Goal: Transaction & Acquisition: Book appointment/travel/reservation

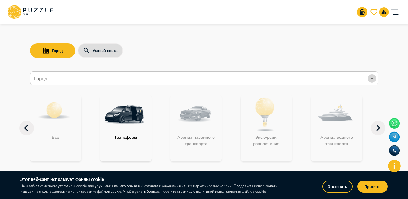
click at [369, 79] on icon "Open" at bounding box center [371, 78] width 7 height 7
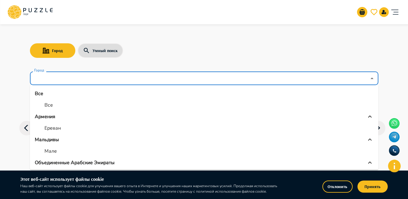
click at [57, 147] on li "Мале" at bounding box center [204, 151] width 348 height 11
type input "****"
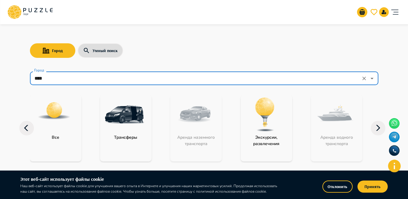
click at [257, 124] on img "category-activity" at bounding box center [264, 114] width 39 height 39
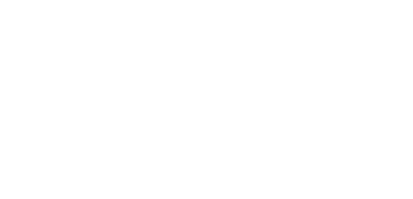
click at [257, 0] on html at bounding box center [206, 0] width 413 height 0
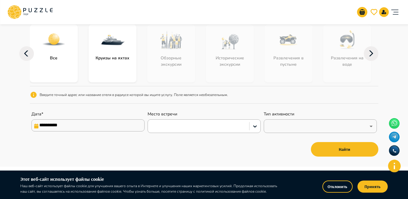
scroll to position [54, 0]
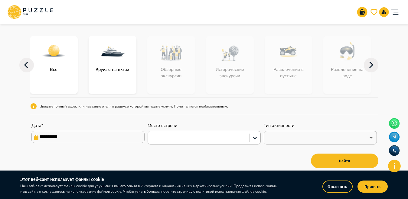
click at [132, 53] on div "subcategory-cruises_on_yachts" at bounding box center [113, 51] width 48 height 30
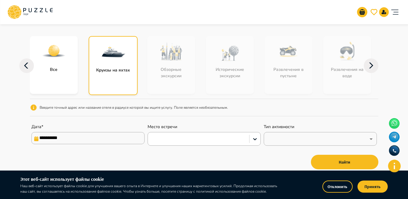
click at [122, 53] on img "subcategory-cruises_on_yachts" at bounding box center [113, 52] width 24 height 24
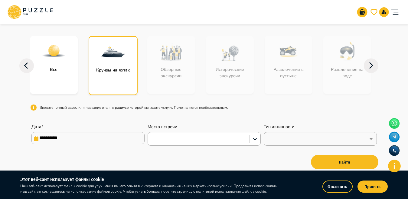
click at [122, 53] on img "subcategory-cruises_on_yachts" at bounding box center [113, 52] width 24 height 24
click at [369, 66] on icon at bounding box center [371, 65] width 15 height 15
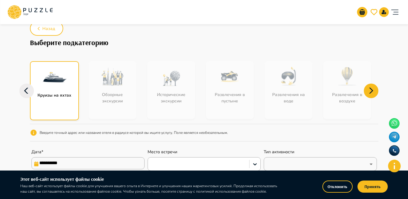
scroll to position [0, 0]
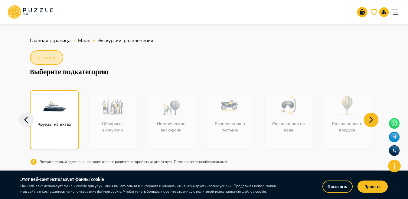
click at [50, 56] on span "Назад" at bounding box center [48, 58] width 13 height 8
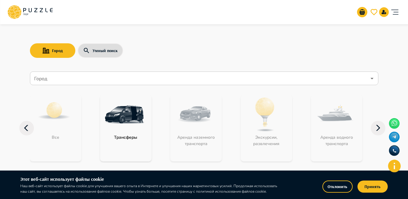
drag, startPoint x: 98, startPoint y: 67, endPoint x: 98, endPoint y: 74, distance: 6.4
click at [98, 70] on div "Город Умный поиск Город Город Все Трансферы Аренда наземного транспорта Экскурс…" at bounding box center [204, 96] width 363 height 149
click at [98, 80] on input "Город" at bounding box center [200, 78] width 334 height 11
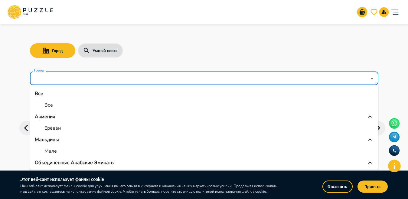
click at [58, 156] on li "Мале" at bounding box center [204, 151] width 348 height 11
type input "****"
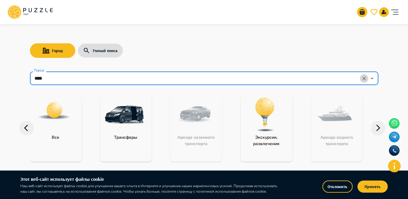
click at [366, 81] on icon "Clear" at bounding box center [364, 78] width 6 height 6
click at [83, 81] on input "Город" at bounding box center [196, 78] width 326 height 11
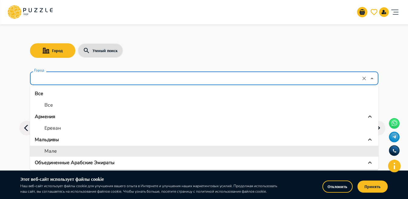
click at [64, 163] on p "Объединенные Арабские Эмираты" at bounding box center [75, 162] width 80 height 7
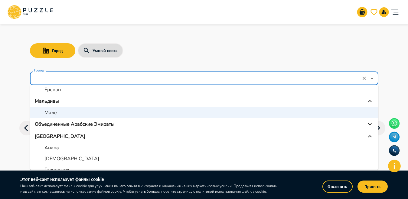
scroll to position [39, 0]
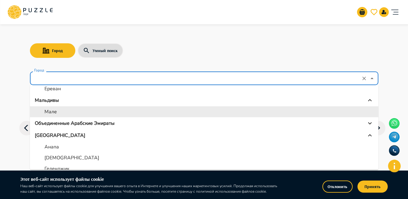
click at [106, 122] on p "Объединенные Арабские Эмираты" at bounding box center [75, 122] width 80 height 7
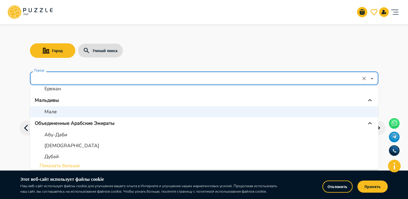
click at [53, 155] on p "Дубай" at bounding box center [51, 156] width 14 height 7
type input "*****"
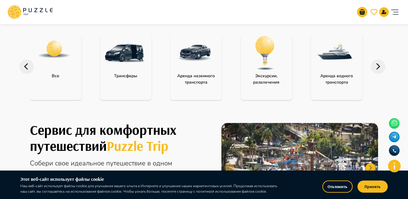
scroll to position [66, 0]
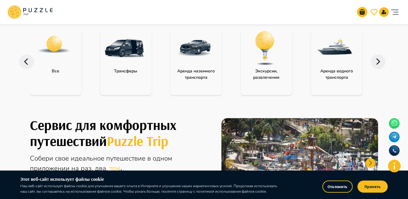
click at [250, 35] on img "category-activity" at bounding box center [264, 47] width 39 height 39
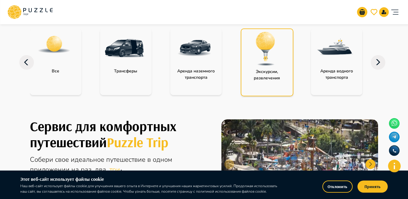
click at [251, 36] on img "category-activity" at bounding box center [265, 48] width 39 height 39
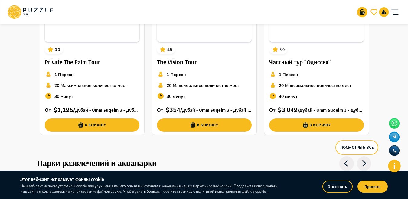
scroll to position [1453, 0]
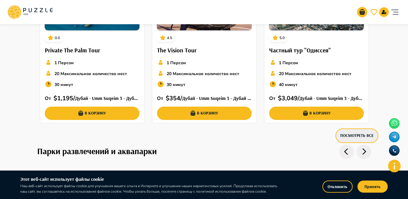
click at [359, 135] on button "Посмотреть все" at bounding box center [356, 135] width 43 height 15
drag, startPoint x: 357, startPoint y: 135, endPoint x: 413, endPoint y: 124, distance: 56.6
click at [357, 134] on button "Посмотреть все" at bounding box center [356, 135] width 43 height 15
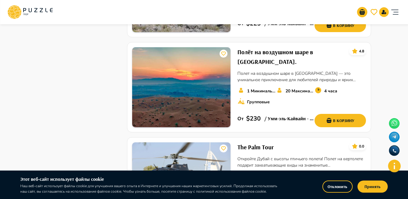
scroll to position [336, 0]
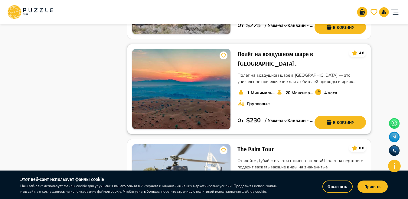
click at [271, 49] on h6 "Полёт на воздушном шаре в [GEOGRAPHIC_DATA]." at bounding box center [290, 58] width 107 height 19
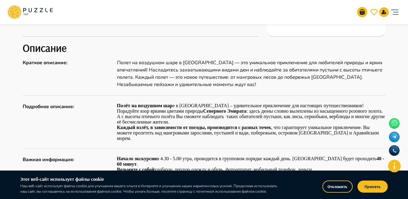
scroll to position [267, 0]
